Goal: Task Accomplishment & Management: Complete application form

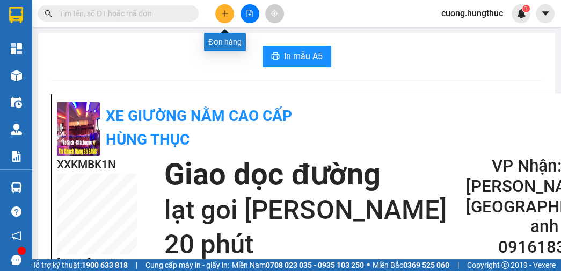
click at [230, 10] on button at bounding box center [224, 13] width 19 height 19
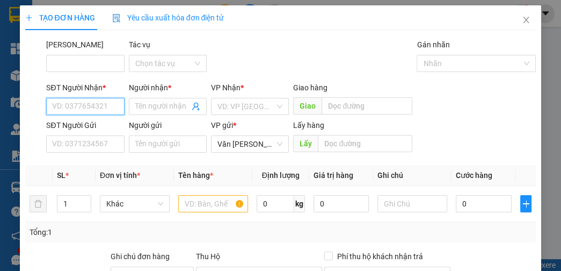
click at [98, 105] on input "SĐT Người Nhận *" at bounding box center [85, 106] width 78 height 17
click at [98, 105] on input "0349324268888888888888888888888888888888888888888888888888888888888888888888888…" at bounding box center [85, 106] width 78 height 17
click at [120, 108] on input "0349324268888888888888888888888888888888888888888888888888888888888888888888888…" at bounding box center [85, 106] width 78 height 17
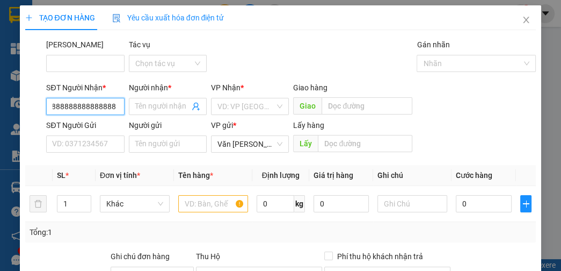
click at [120, 108] on input "0349324268888888888888888888888888888888888888888888888888888888888888888888888…" at bounding box center [85, 106] width 78 height 17
click at [114, 110] on input "0349324268888888888888888888888888888888888888888888888888888888888888888888888…" at bounding box center [85, 106] width 78 height 17
click at [114, 106] on input "0349324268888888888888888888888888888888888888888888888888888888888888888888888…" at bounding box center [85, 106] width 78 height 17
click at [114, 105] on input "0349324268888888888888888888888888888888888888888888888888888888888888888888888…" at bounding box center [85, 106] width 78 height 17
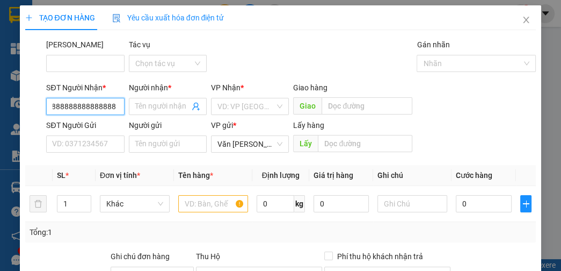
click at [114, 105] on input "0349324268888888888888888888888888888888888888888888888888888888888888888888888…" at bounding box center [85, 106] width 78 height 17
click at [115, 107] on input "0349324268888888888888888888" at bounding box center [85, 106] width 78 height 17
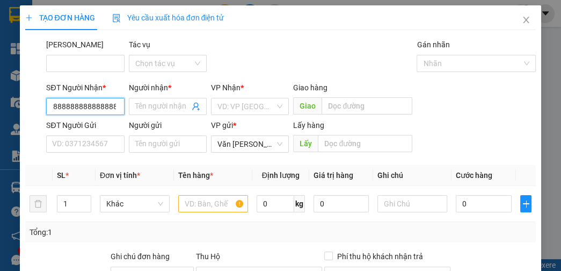
click at [115, 107] on input "0349324268888888888888888888" at bounding box center [85, 106] width 78 height 17
click at [112, 107] on input "0349324268888888888888888888" at bounding box center [85, 106] width 78 height 17
click at [115, 106] on input "0349324268888888888888888888" at bounding box center [85, 106] width 78 height 17
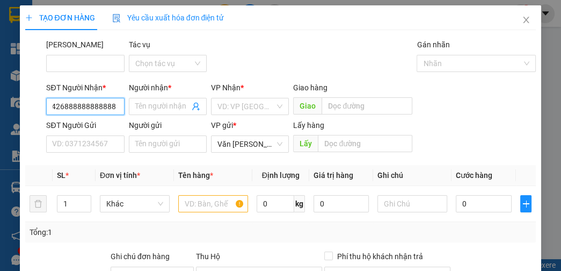
scroll to position [0, 23]
click at [115, 106] on input "034932426888888888888" at bounding box center [85, 106] width 78 height 17
type input "0349324268"
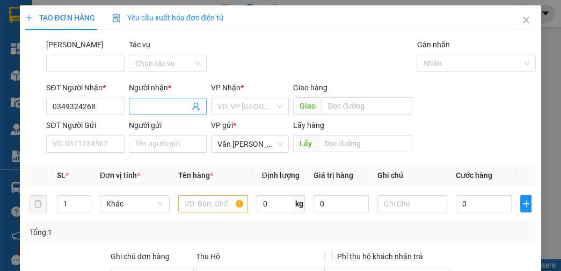
click at [156, 104] on input "Người nhận *" at bounding box center [162, 106] width 54 height 12
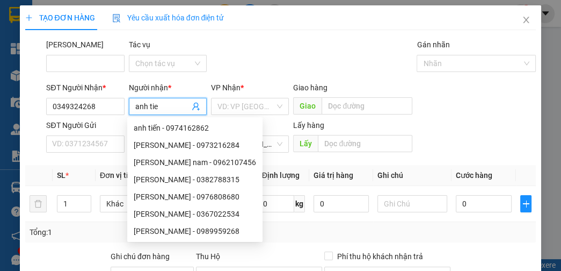
type input "[PERSON_NAME]"
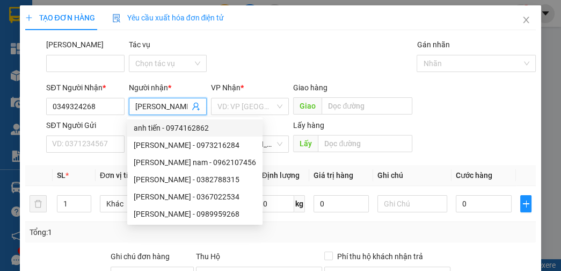
click at [147, 129] on div "anh tiến - 0974162862" at bounding box center [195, 128] width 122 height 12
type input "0974162862"
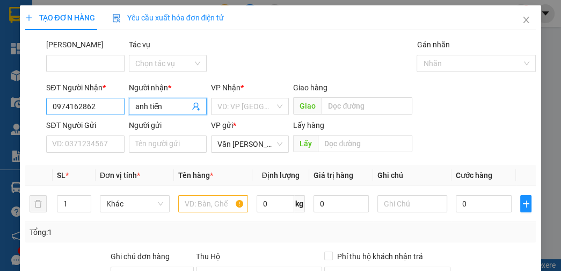
type input "anh tiến"
click at [105, 106] on input "0974162862" at bounding box center [85, 106] width 78 height 17
type input "0"
type input "0349324268"
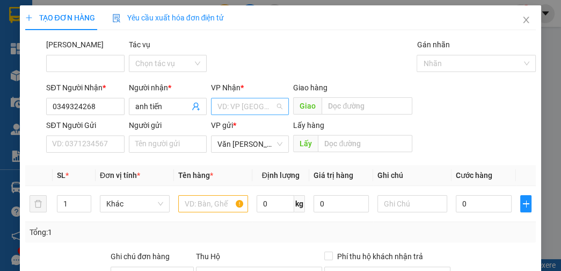
click at [243, 103] on input "search" at bounding box center [246, 106] width 57 height 16
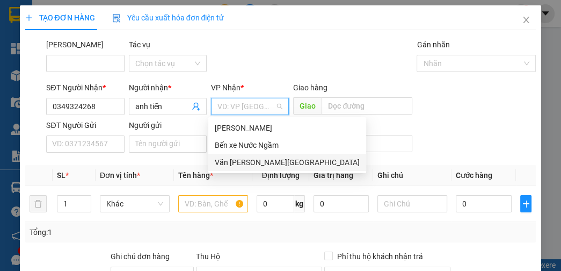
click at [249, 165] on div "Văn [PERSON_NAME][GEOGRAPHIC_DATA]" at bounding box center [287, 162] width 145 height 12
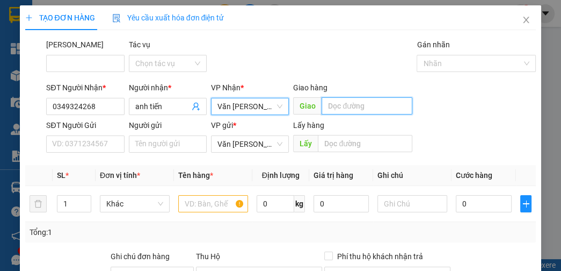
click at [352, 105] on input "text" at bounding box center [367, 105] width 91 height 17
click at [357, 104] on input "nghia" at bounding box center [367, 105] width 91 height 17
click at [352, 111] on input "nghia" at bounding box center [367, 105] width 91 height 17
type input "[PERSON_NAME]"
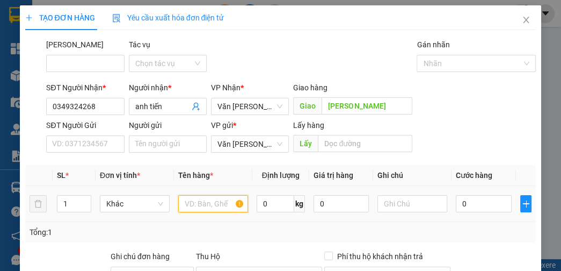
click at [200, 205] on input "text" at bounding box center [213, 203] width 70 height 17
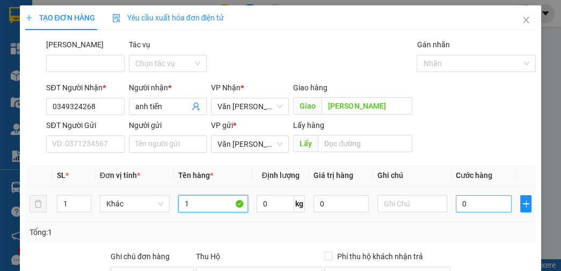
type input "1"
click at [470, 201] on input "0" at bounding box center [483, 203] width 55 height 17
type input "1"
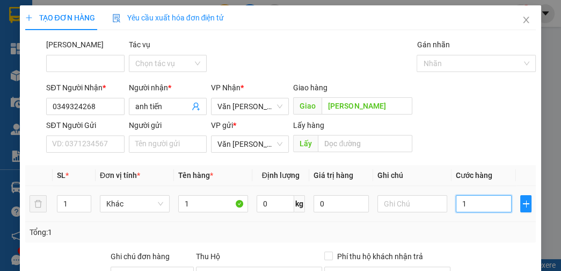
type input "15"
type input "150"
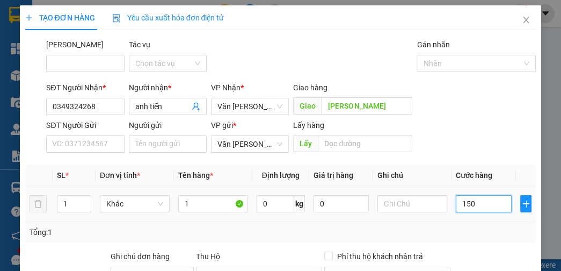
type input "150"
type input "1.500"
type input "15.000"
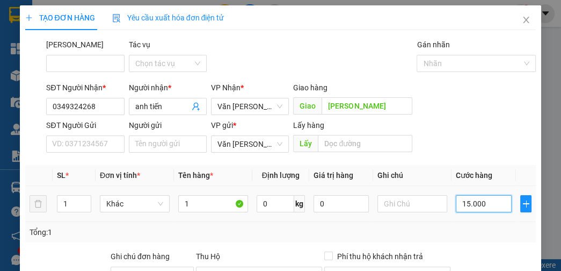
type input "15.000"
type input "150.000"
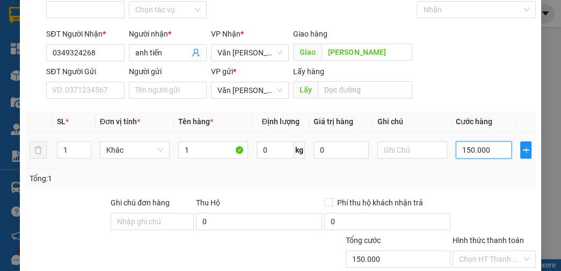
scroll to position [121, 0]
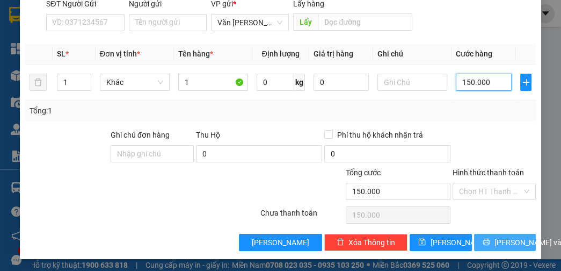
type input "150.000"
click at [495, 237] on span "[PERSON_NAME] và In" at bounding box center [532, 242] width 75 height 12
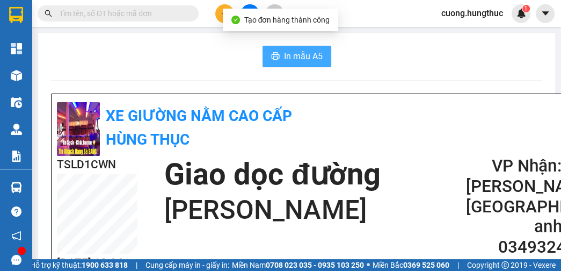
click at [301, 57] on span "In mẫu A5" at bounding box center [303, 55] width 39 height 13
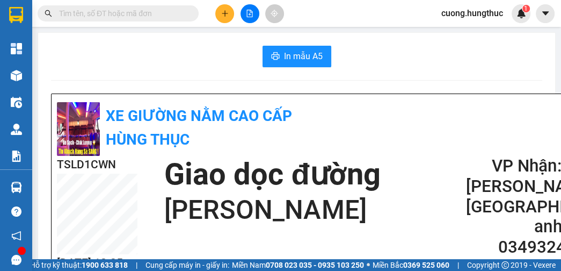
click at [551, 237] on h2 "0349324268" at bounding box center [530, 247] width 129 height 20
click at [265, 54] on button "In mẫu A5" at bounding box center [297, 56] width 69 height 21
